Goal: Check status: Check status

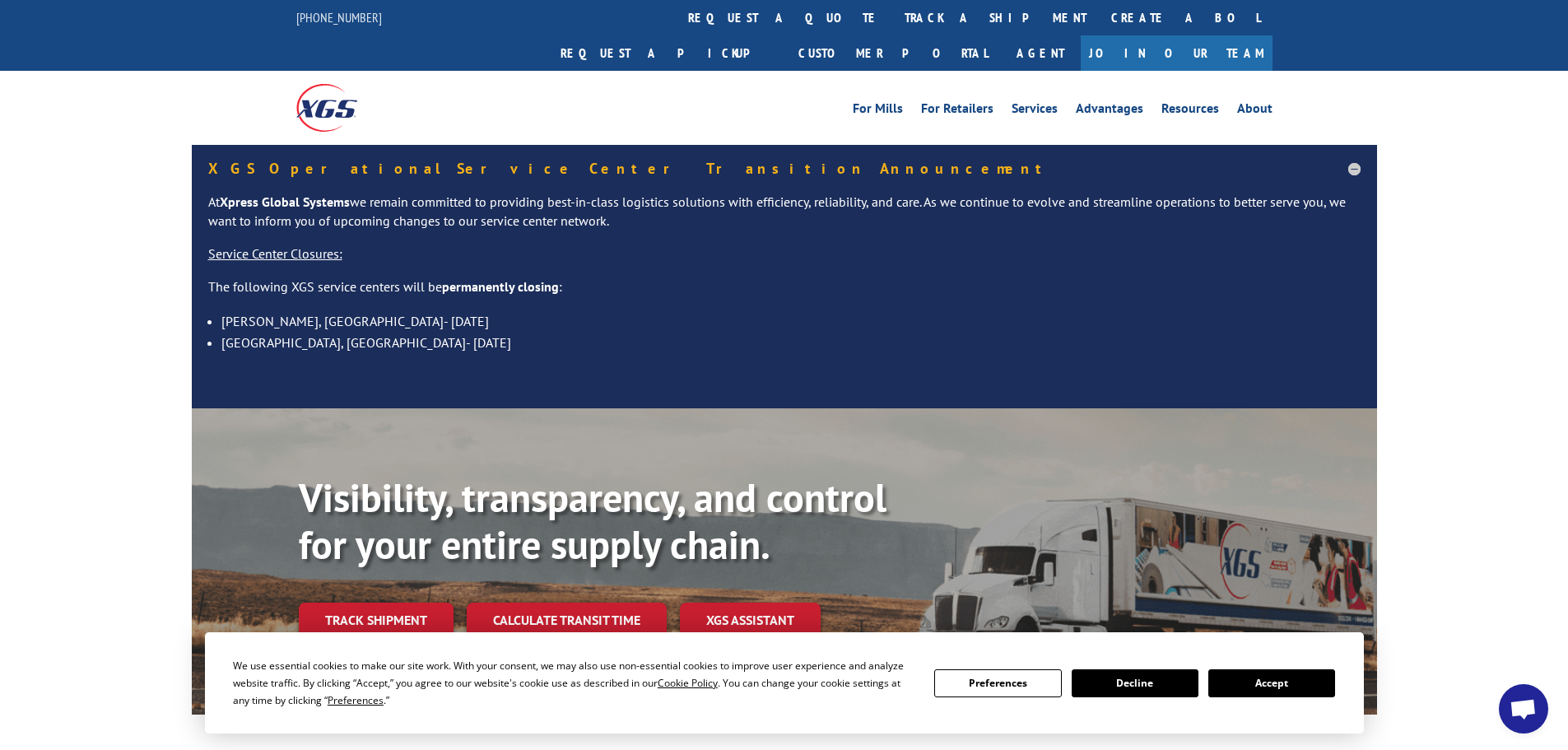
click at [1291, 679] on button "Accept" at bounding box center [1271, 683] width 126 height 28
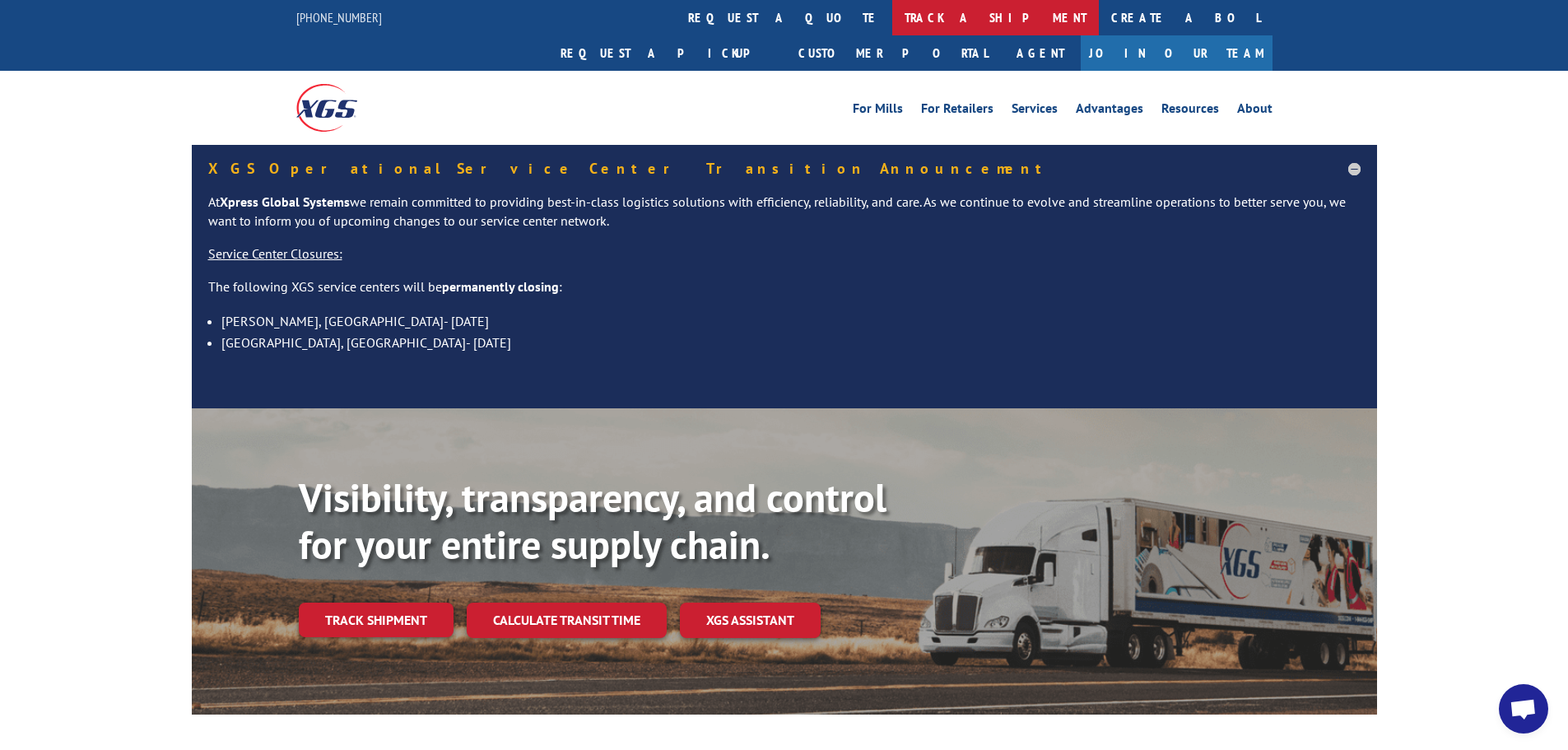
click at [893, 10] on link "track a shipment" at bounding box center [996, 18] width 207 height 36
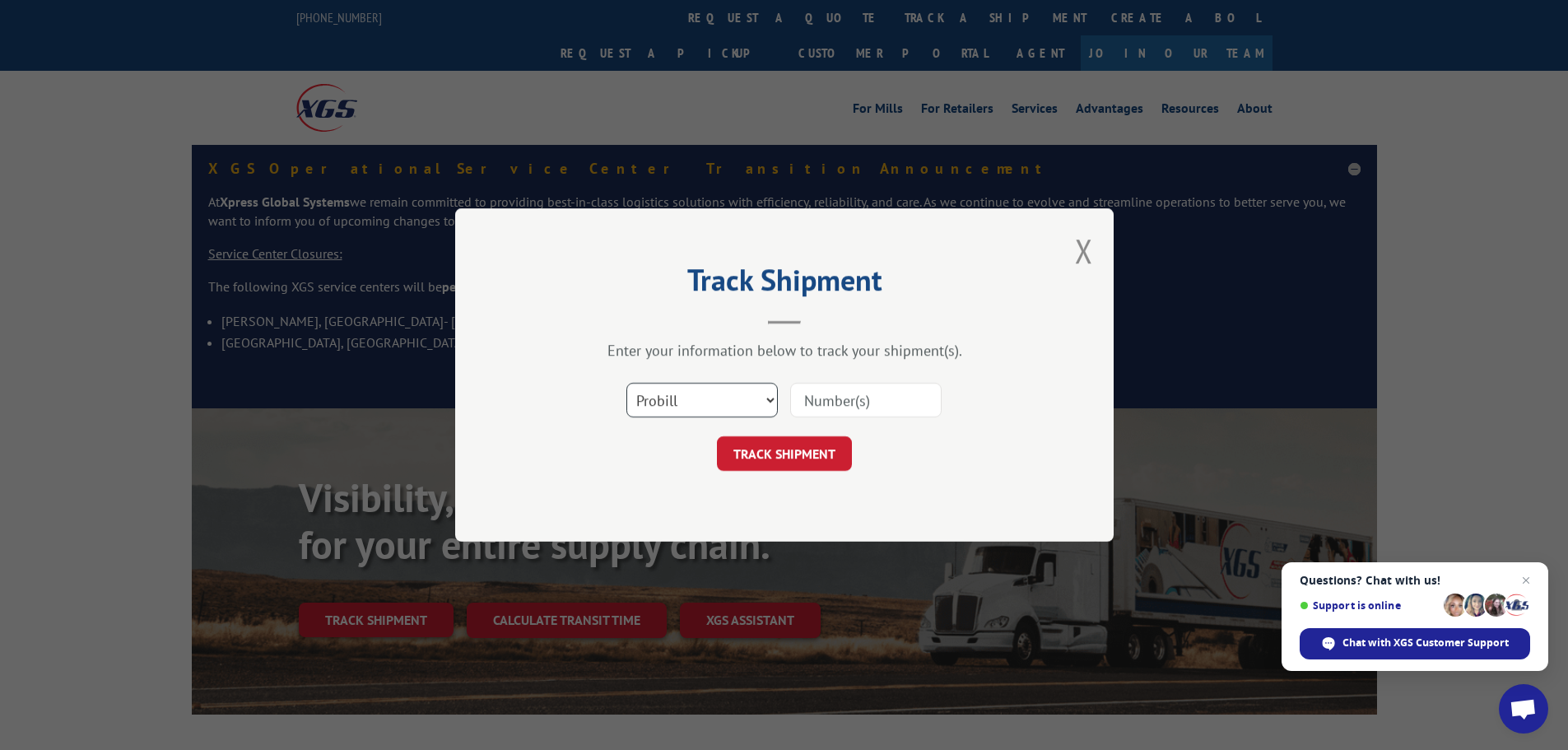
click at [755, 398] on select "Select category... Probill BOL PO" at bounding box center [702, 400] width 152 height 35
select select "bol"
click at [626, 383] on select "Select category... Probill BOL PO" at bounding box center [702, 400] width 152 height 35
click at [831, 399] on input at bounding box center [865, 400] width 152 height 35
paste input "0078160509"
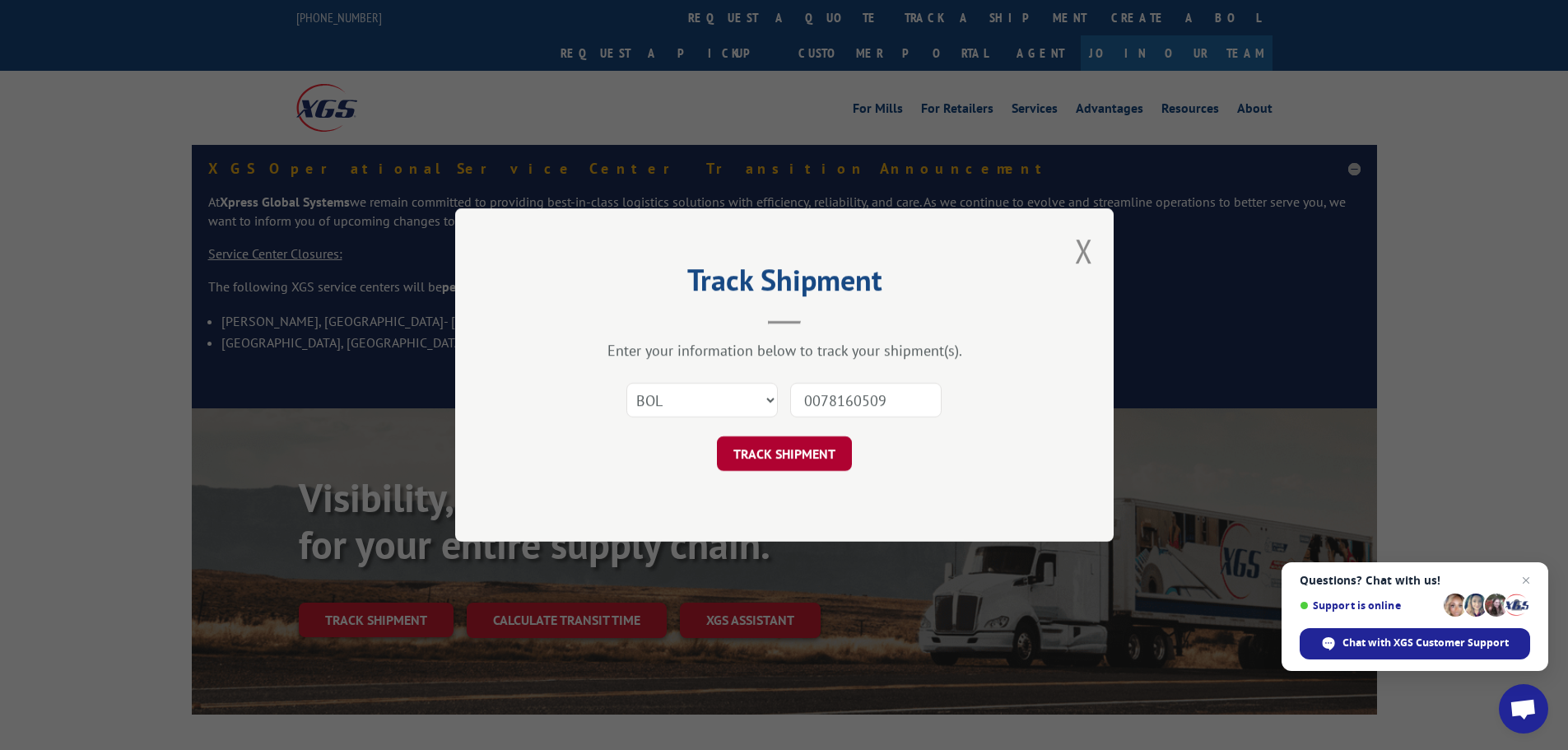
type input "0078160509"
click at [790, 458] on button "TRACK SHIPMENT" at bounding box center [784, 453] width 135 height 35
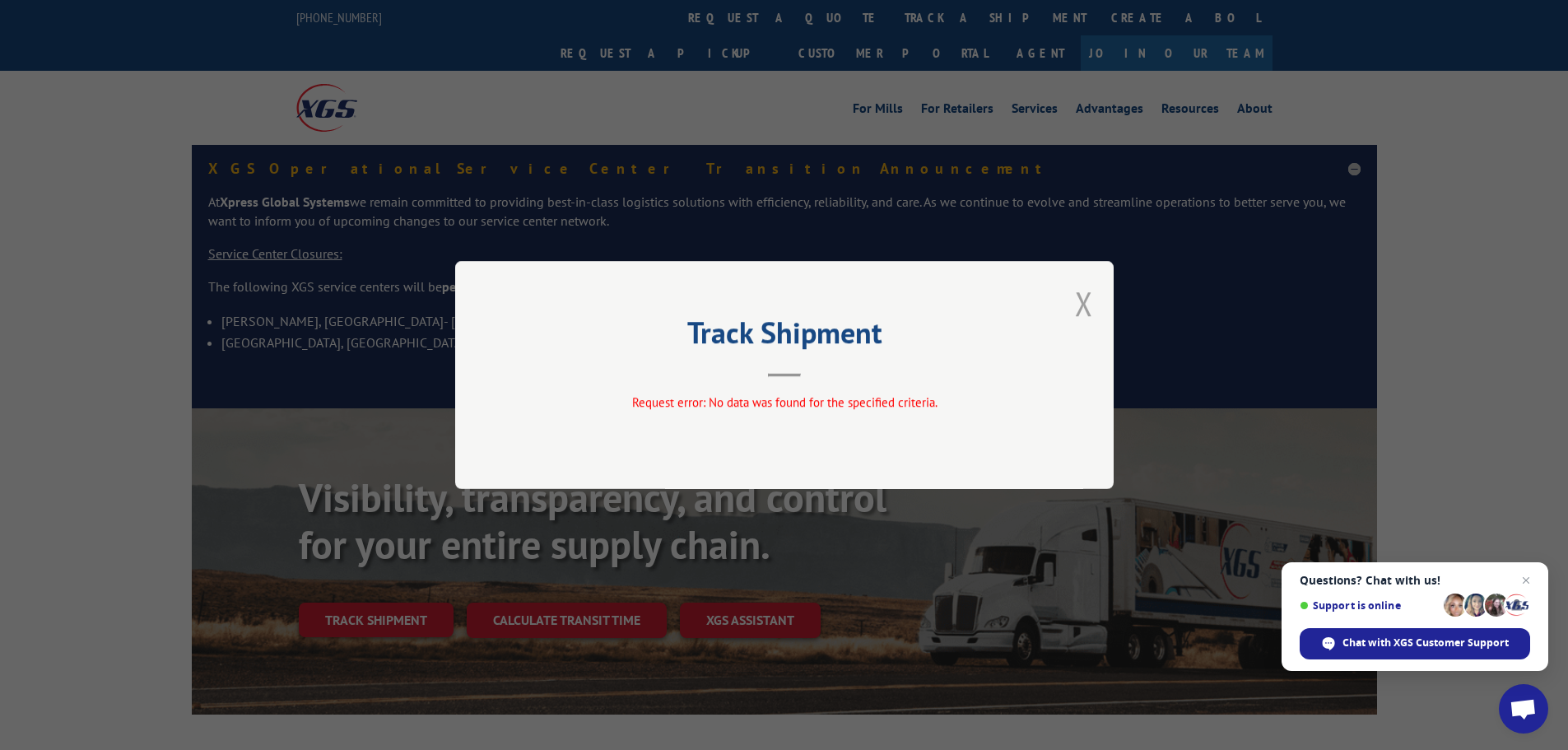
click at [1078, 298] on button "Close modal" at bounding box center [1084, 303] width 18 height 43
